Goal: Task Accomplishment & Management: Complete application form

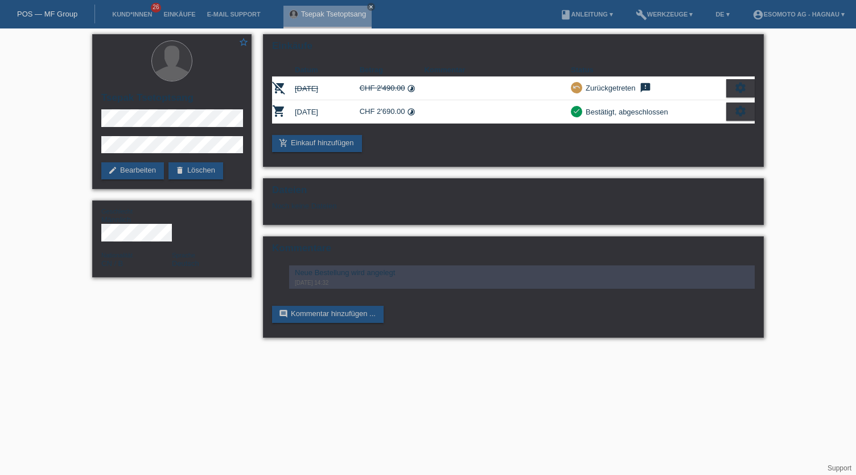
drag, startPoint x: 120, startPoint y: 10, endPoint x: 148, endPoint y: 9, distance: 28.5
click at [120, 9] on li "Kund*innen 26" at bounding box center [131, 14] width 51 height 29
drag, startPoint x: 137, startPoint y: 14, endPoint x: 151, endPoint y: 19, distance: 15.1
click at [138, 14] on link "Kund*innen" at bounding box center [131, 14] width 51 height 7
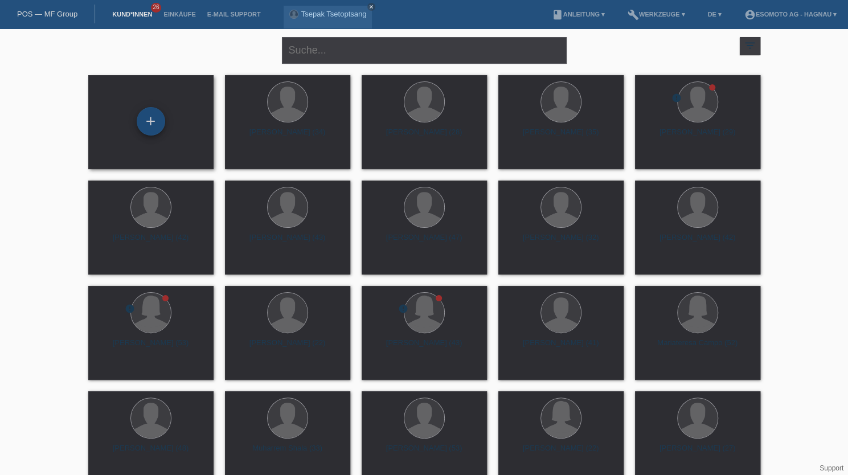
drag, startPoint x: 153, startPoint y: 120, endPoint x: 162, endPoint y: 122, distance: 9.3
click at [154, 119] on div "+" at bounding box center [150, 121] width 27 height 19
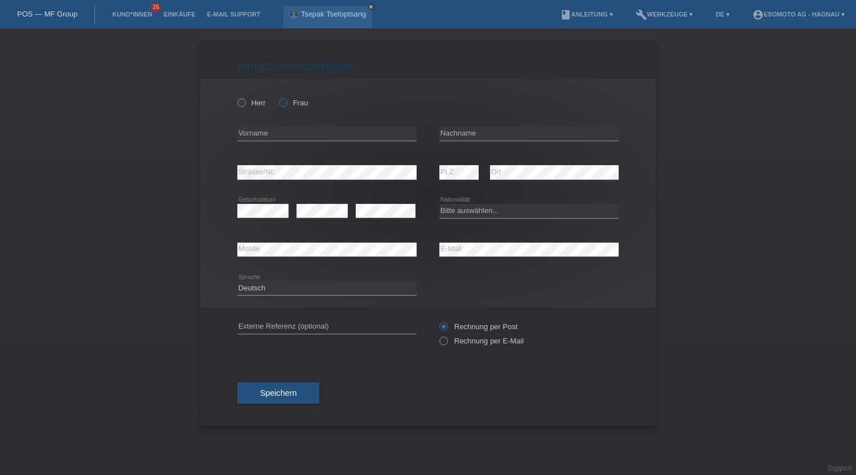
click at [277, 97] on icon at bounding box center [277, 97] width 0 height 0
click at [285, 102] on input "Frau" at bounding box center [282, 101] width 7 height 7
radio input "true"
click at [286, 133] on input "text" at bounding box center [326, 133] width 179 height 14
type input "Anita"
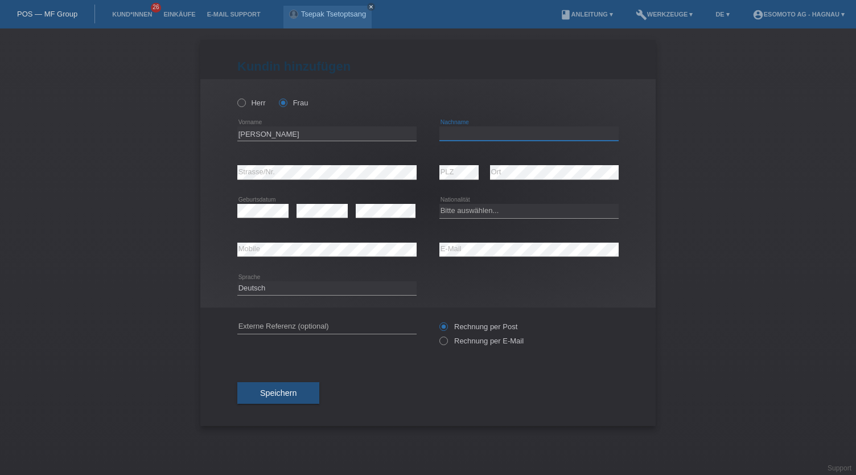
click at [572, 131] on input "text" at bounding box center [528, 133] width 179 height 14
type input "Berg-Buchs"
click at [502, 198] on div "Bitte auswählen... Schweiz Deutschland Liechtenstein Österreich ------------ Af…" at bounding box center [528, 211] width 179 height 39
drag, startPoint x: 486, startPoint y: 211, endPoint x: 507, endPoint y: 216, distance: 22.4
click at [486, 211] on select "Bitte auswählen... Schweiz Deutschland Liechtenstein Österreich ------------ Af…" at bounding box center [528, 211] width 179 height 14
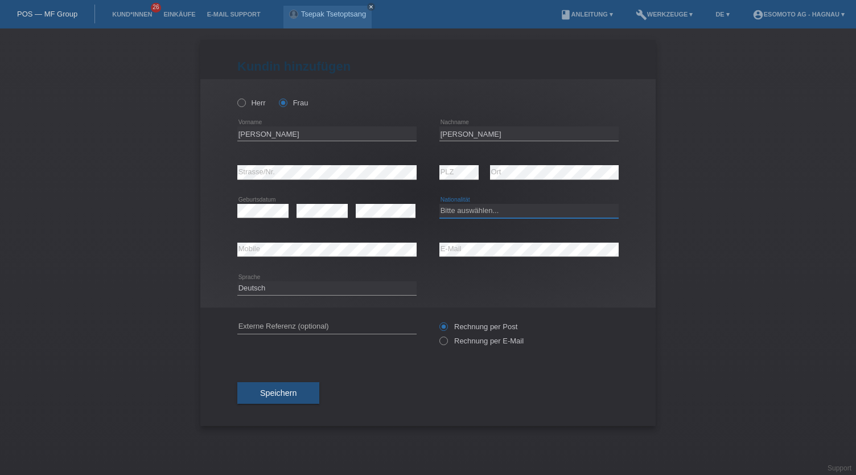
select select "CH"
click at [439, 204] on select "Bitte auswählen... Schweiz Deutschland Liechtenstein Österreich ------------ Af…" at bounding box center [528, 211] width 179 height 14
drag, startPoint x: 281, startPoint y: 391, endPoint x: 306, endPoint y: 394, distance: 25.3
click at [282, 391] on span "Speichern" at bounding box center [278, 392] width 36 height 9
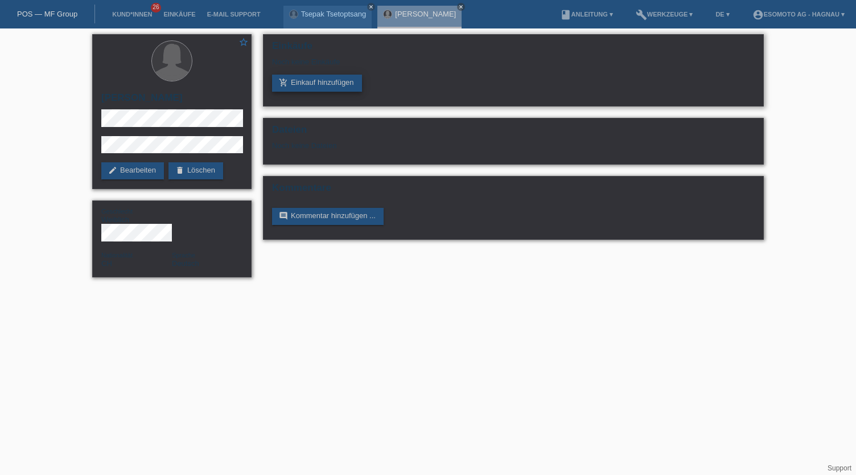
click at [323, 81] on link "add_shopping_cart Einkauf hinzufügen" at bounding box center [317, 83] width 90 height 17
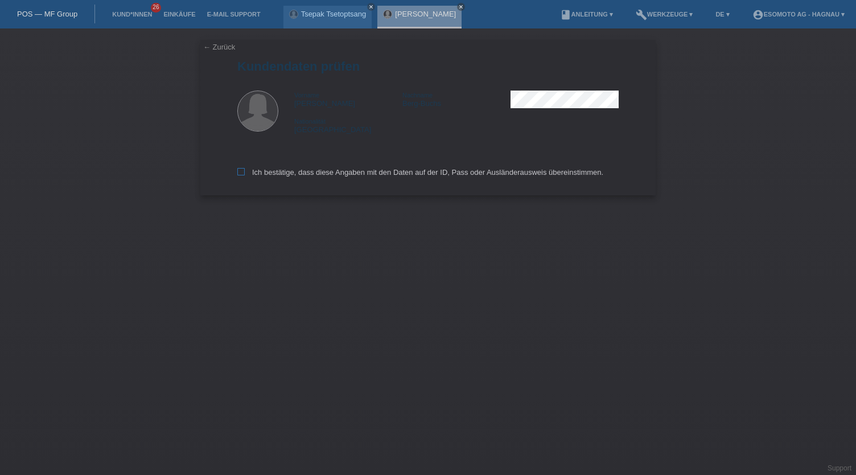
click at [240, 174] on icon at bounding box center [240, 171] width 7 height 7
click at [240, 174] on input "Ich bestätige, dass diese Angaben mit den Daten auf der ID, Pass oder Ausländer…" at bounding box center [240, 171] width 7 height 7
checkbox input "true"
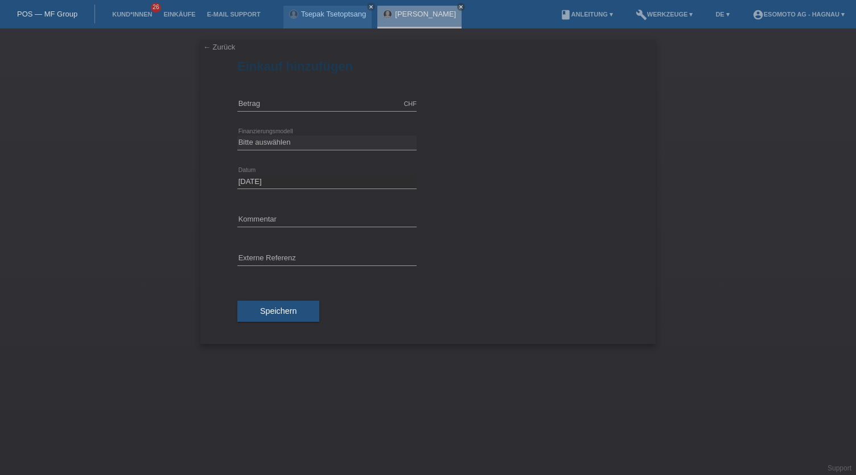
click at [270, 89] on div "CHF error [GEOGRAPHIC_DATA]" at bounding box center [326, 104] width 179 height 39
click at [268, 100] on input "text" at bounding box center [326, 104] width 179 height 14
type input "3000.00"
drag, startPoint x: 270, startPoint y: 141, endPoint x: 338, endPoint y: 143, distance: 67.8
click at [272, 141] on select "Bitte auswählen Fixe Raten Kauf auf Rechnung mit Teilzahlungsoption" at bounding box center [326, 142] width 179 height 14
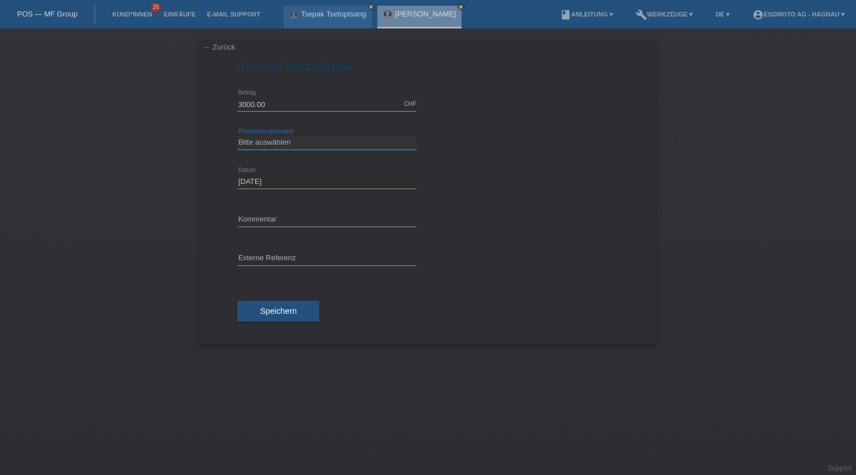
select select "69"
click at [237, 135] on select "Bitte auswählen Fixe Raten Kauf auf Rechnung mit Teilzahlungsoption" at bounding box center [326, 142] width 179 height 14
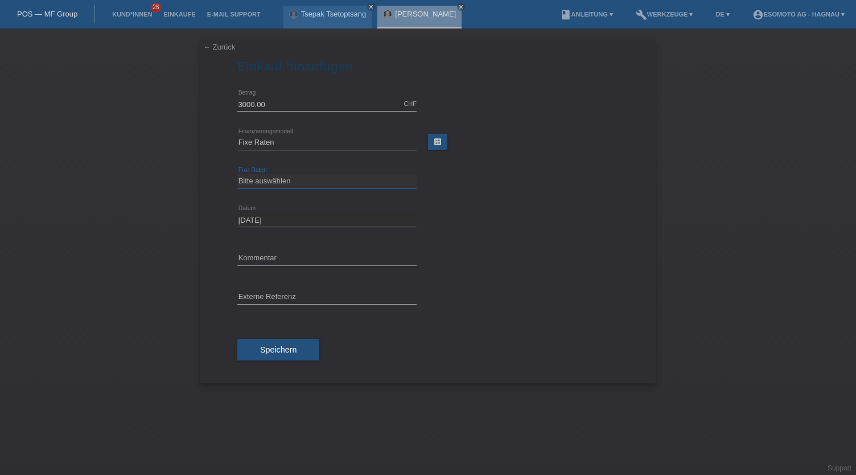
drag, startPoint x: 317, startPoint y: 178, endPoint x: 335, endPoint y: 180, distance: 17.8
click at [317, 178] on select "Bitte auswählen 12 Raten 24 Raten 36 Raten 48 Raten" at bounding box center [326, 181] width 179 height 14
select select "140"
click at [237, 174] on select "Bitte auswählen 12 Raten 24 Raten 36 Raten 48 Raten" at bounding box center [326, 181] width 179 height 14
drag, startPoint x: 594, startPoint y: 269, endPoint x: 570, endPoint y: 283, distance: 27.8
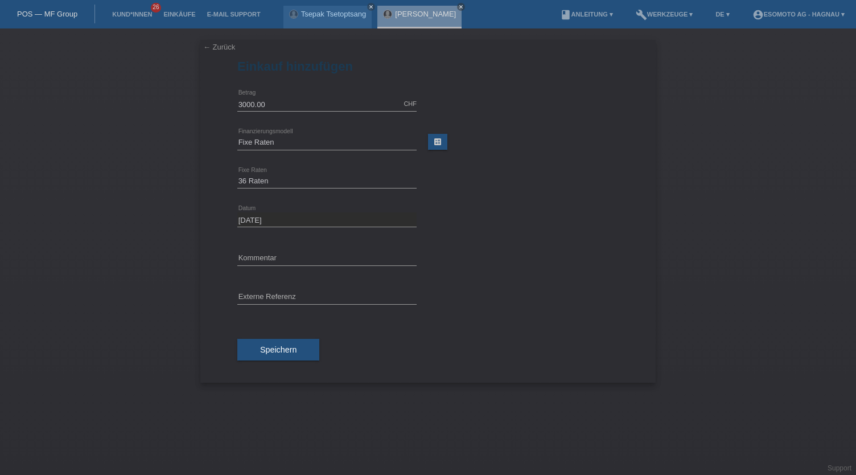
click at [592, 269] on div "error Kommentar" at bounding box center [427, 258] width 381 height 39
drag, startPoint x: 294, startPoint y: 351, endPoint x: 332, endPoint y: 349, distance: 38.7
click at [302, 349] on button "Speichern" at bounding box center [278, 350] width 82 height 22
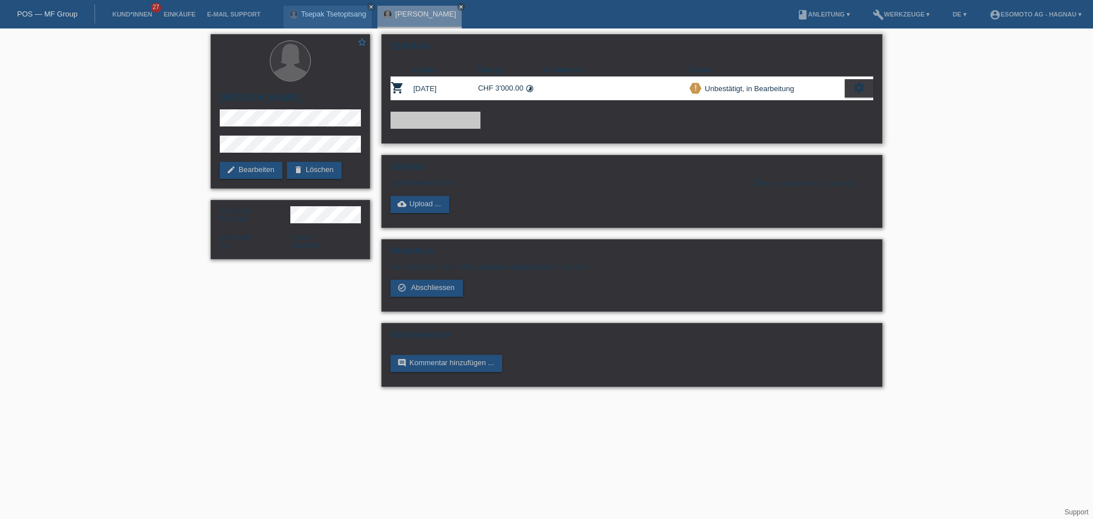
click at [855, 89] on icon "settings" at bounding box center [859, 87] width 13 height 13
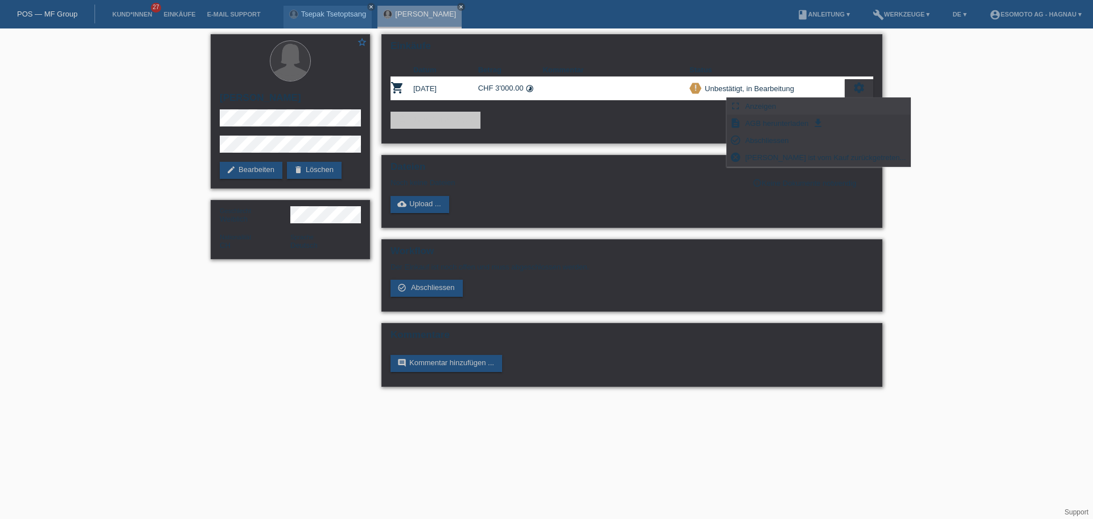
click at [772, 105] on span "Anzeigen" at bounding box center [760, 106] width 34 height 14
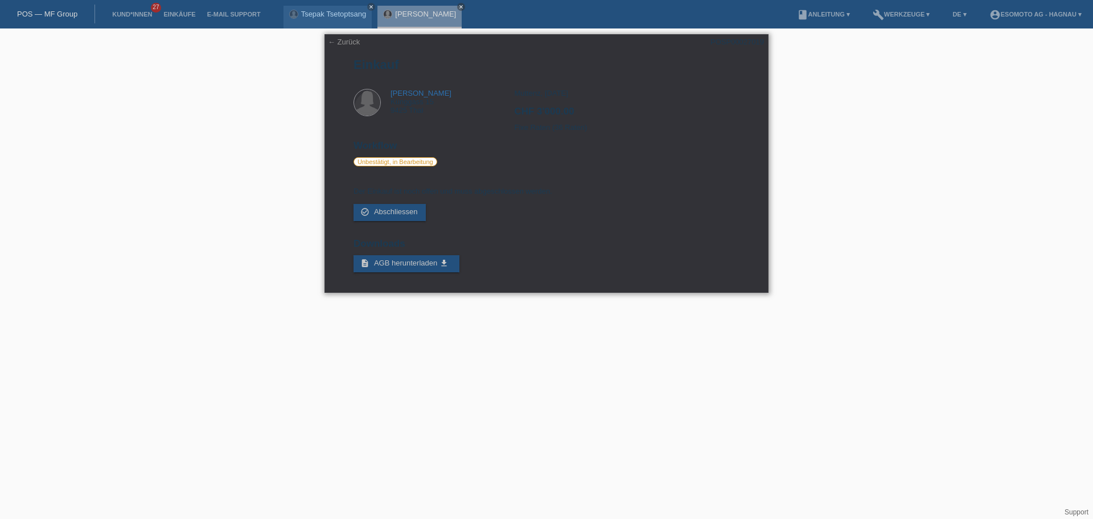
click at [334, 42] on link "← Zurück" at bounding box center [344, 42] width 32 height 9
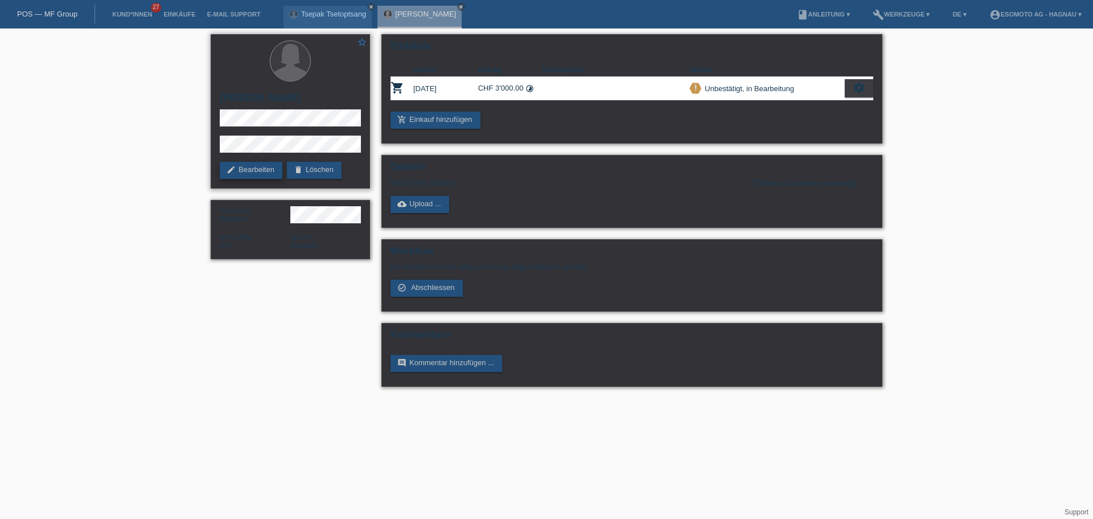
click at [253, 166] on link "edit Bearbeiten" at bounding box center [251, 170] width 63 height 17
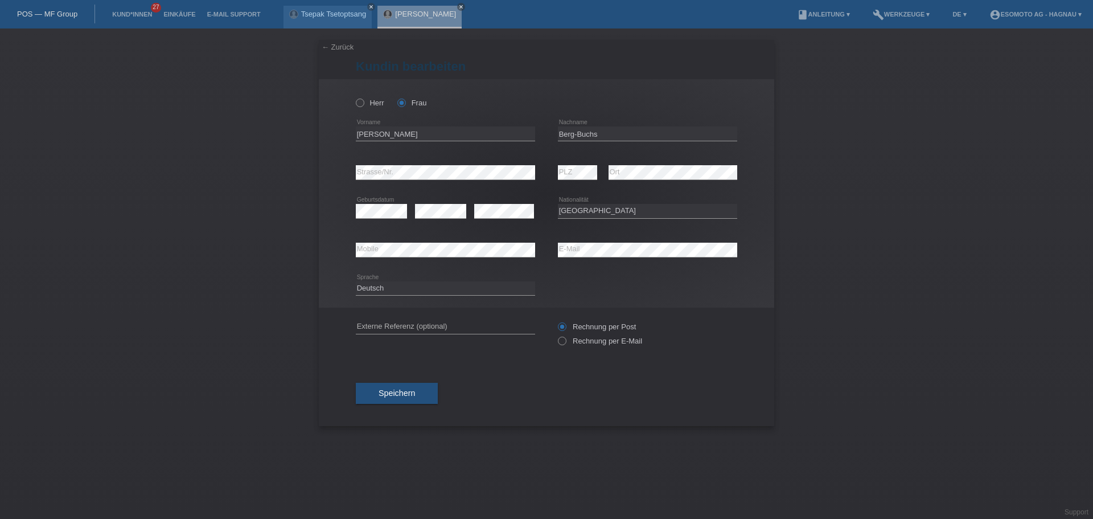
select select "CH"
click at [340, 176] on div "[PERSON_NAME] Frau [PERSON_NAME] error Vorname" at bounding box center [546, 193] width 455 height 228
click at [549, 175] on div "error Strasse/Nr. error PLZ error Ort" at bounding box center [546, 172] width 381 height 39
click at [607, 175] on div "error PLZ error Ort" at bounding box center [647, 172] width 179 height 39
click at [549, 249] on div "error Mobile error E-Mail" at bounding box center [546, 250] width 381 height 39
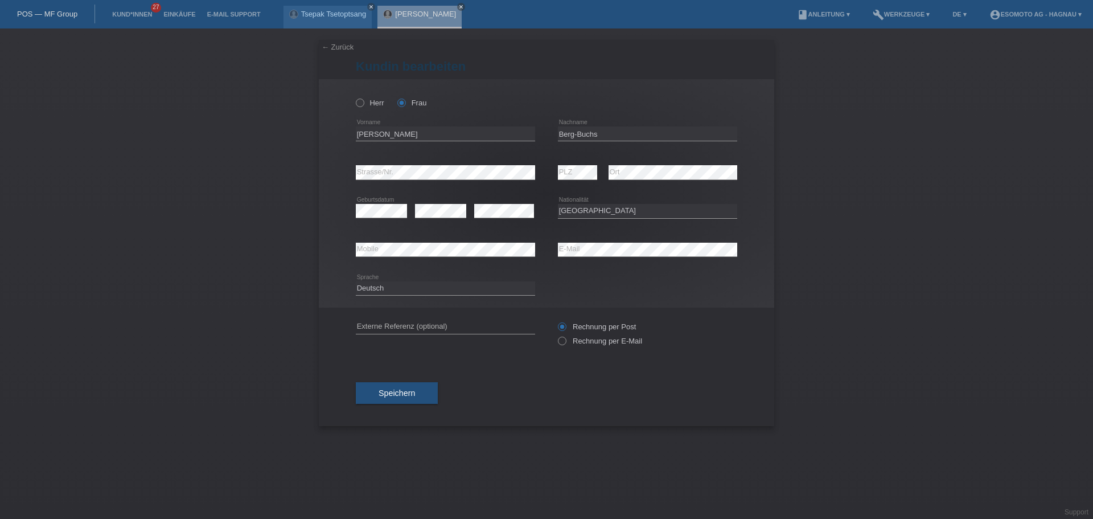
click at [873, 248] on div "← Zurück [PERSON_NAME] bearbeiten [PERSON_NAME] Frau [PERSON_NAME] error Vornam…" at bounding box center [546, 273] width 1093 height 490
click at [331, 250] on div "[PERSON_NAME] Frau [PERSON_NAME] error Vorname" at bounding box center [546, 193] width 455 height 228
drag, startPoint x: 324, startPoint y: 20, endPoint x: 348, endPoint y: 24, distance: 24.8
click at [324, 20] on div "Tsepak Tsetoptsang close" at bounding box center [327, 17] width 89 height 23
click at [338, 12] on link "Tsepak Tsetoptsang" at bounding box center [333, 14] width 65 height 9
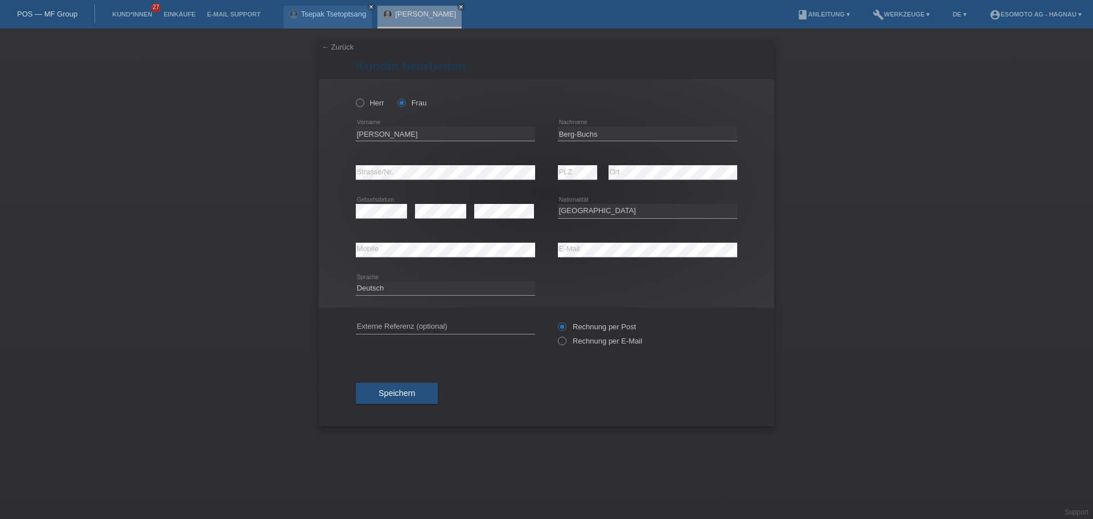
select select "CH"
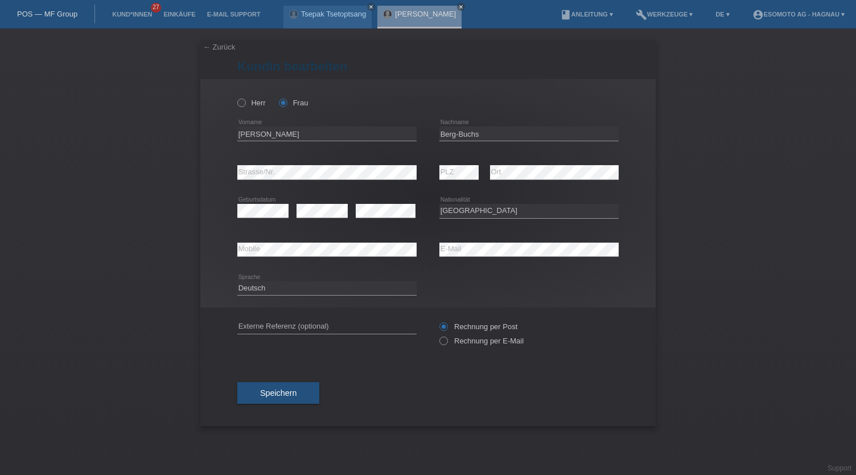
click at [715, 189] on div "← Zurück [PERSON_NAME] bearbeiten [PERSON_NAME] Frau [PERSON_NAME] error Vornam…" at bounding box center [428, 251] width 856 height 446
click at [735, 153] on div "← Zurück [PERSON_NAME] bearbeiten [PERSON_NAME] Frau [PERSON_NAME] error Vornam…" at bounding box center [428, 251] width 856 height 446
click at [585, 373] on div "Speichern" at bounding box center [427, 393] width 381 height 66
